Goal: Answer question/provide support

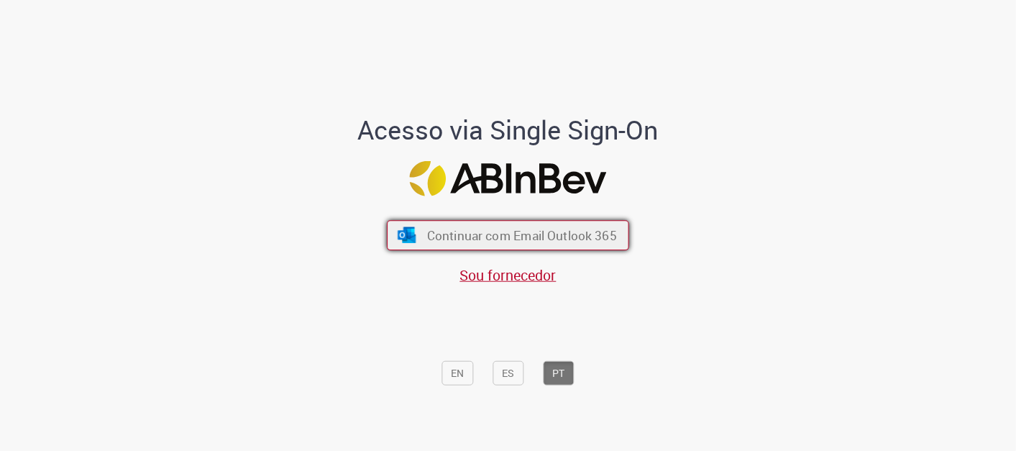
click at [437, 234] on span "Continuar com Email Outlook 365" at bounding box center [522, 235] width 190 height 17
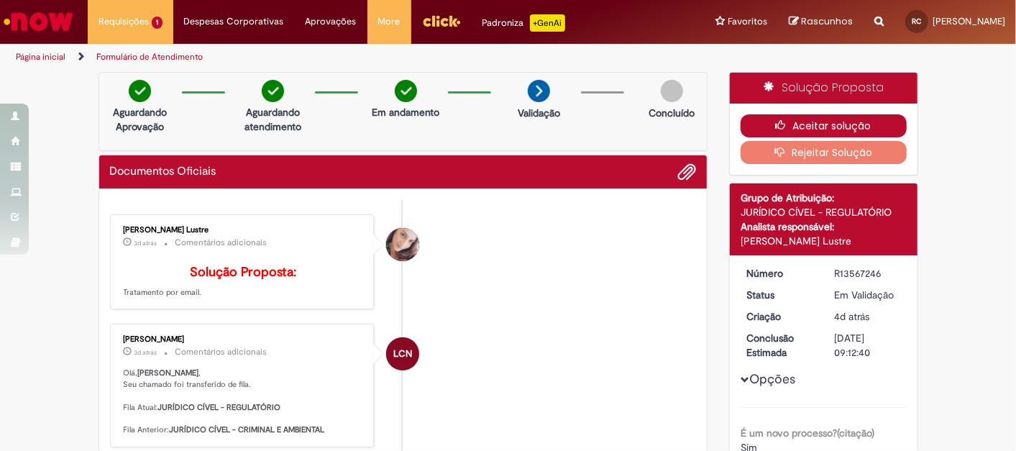
click at [832, 123] on button "Aceitar solução" at bounding box center [823, 125] width 166 height 23
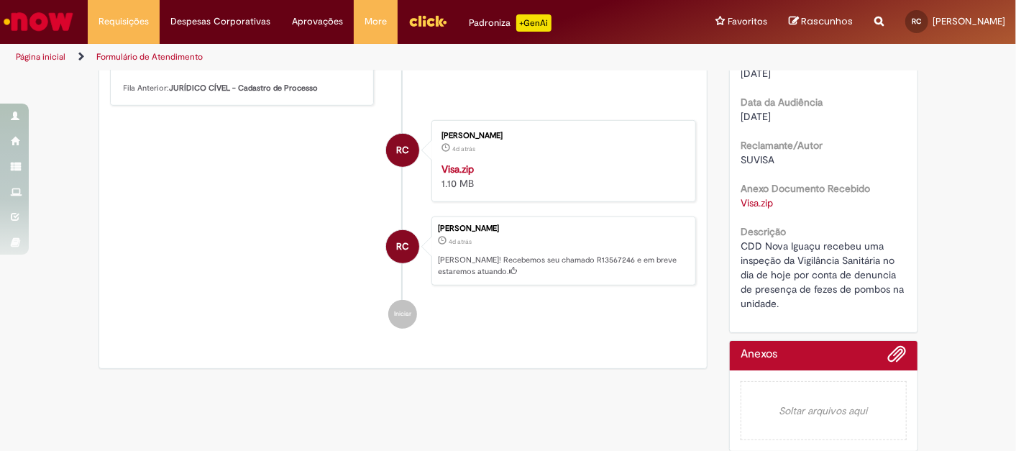
scroll to position [319, 0]
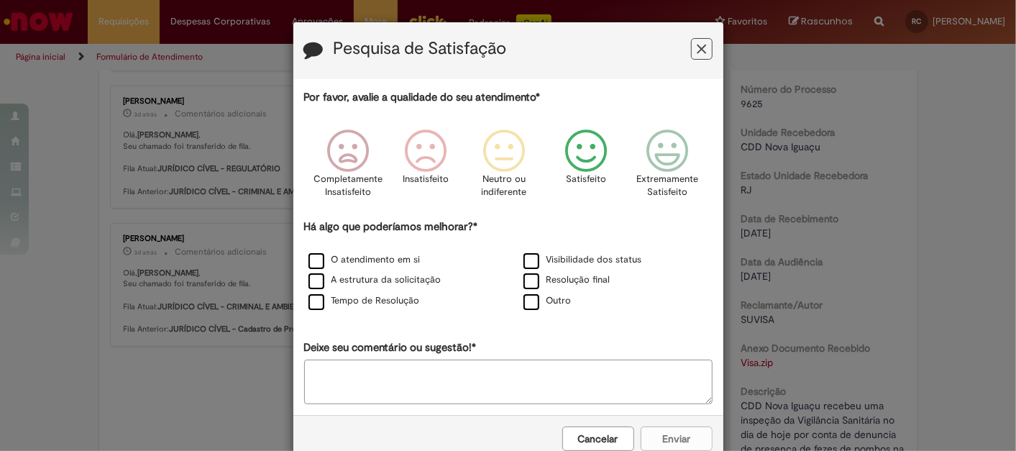
click at [574, 152] on icon "Feedback" at bounding box center [585, 150] width 54 height 43
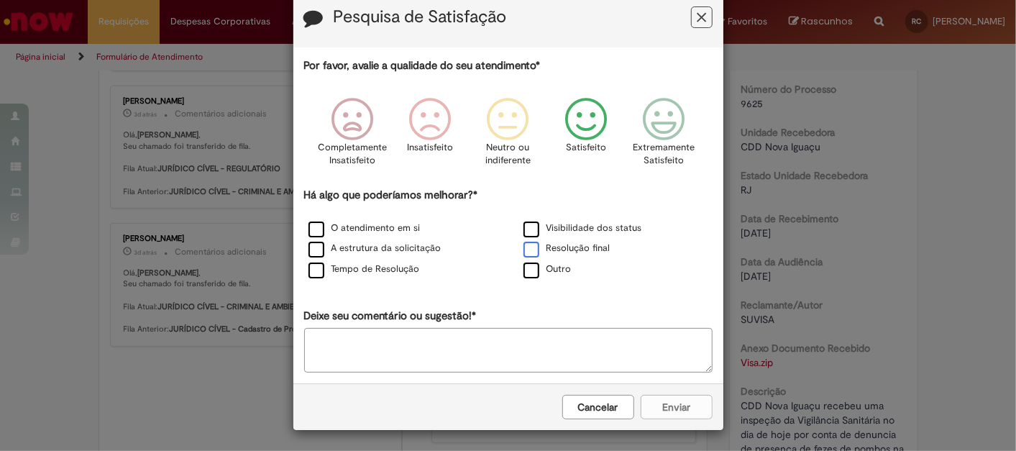
click at [525, 249] on label "Resolução final" at bounding box center [566, 248] width 87 height 14
click at [532, 224] on label "Visibilidade dos status" at bounding box center [582, 228] width 119 height 14
click at [528, 251] on label "Resolução final" at bounding box center [566, 248] width 87 height 14
click at [661, 406] on button "Enviar" at bounding box center [676, 407] width 72 height 24
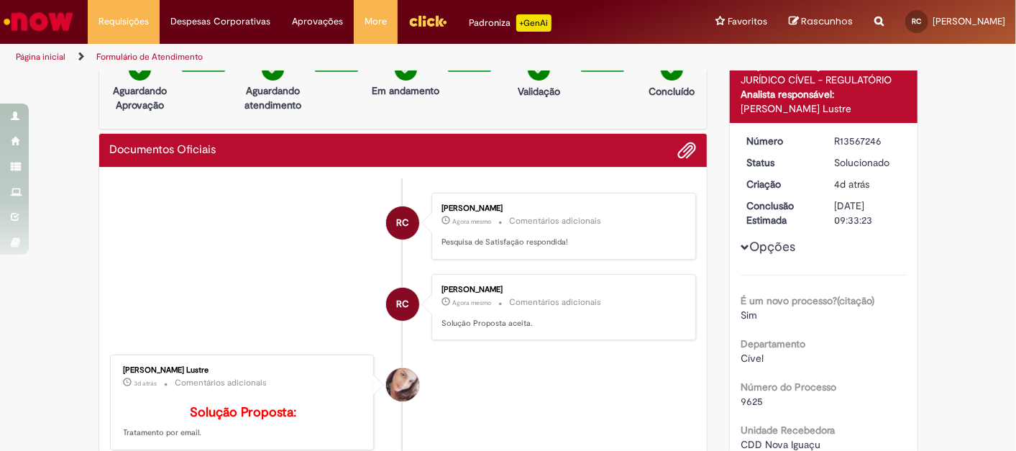
scroll to position [0, 0]
